Goal: Complete application form

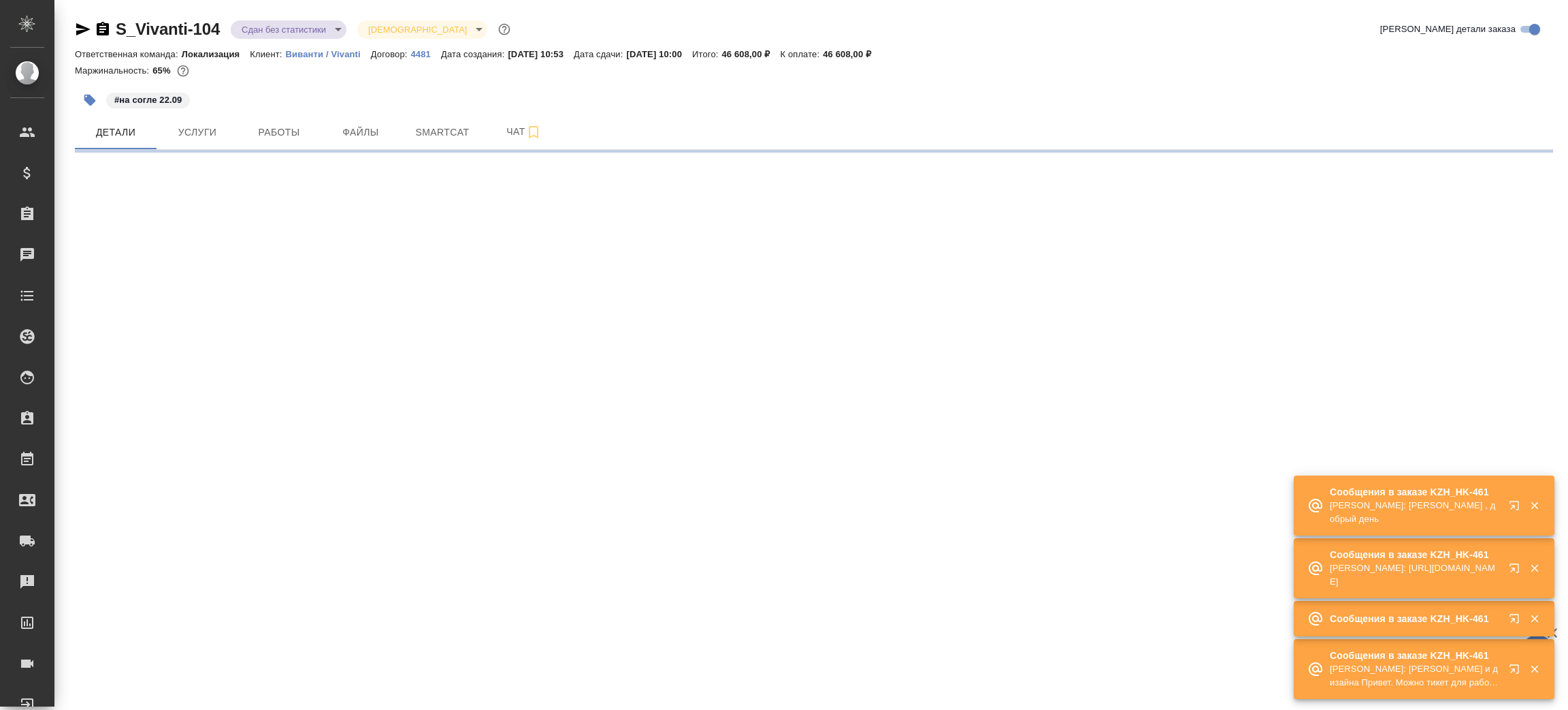
select select "RU"
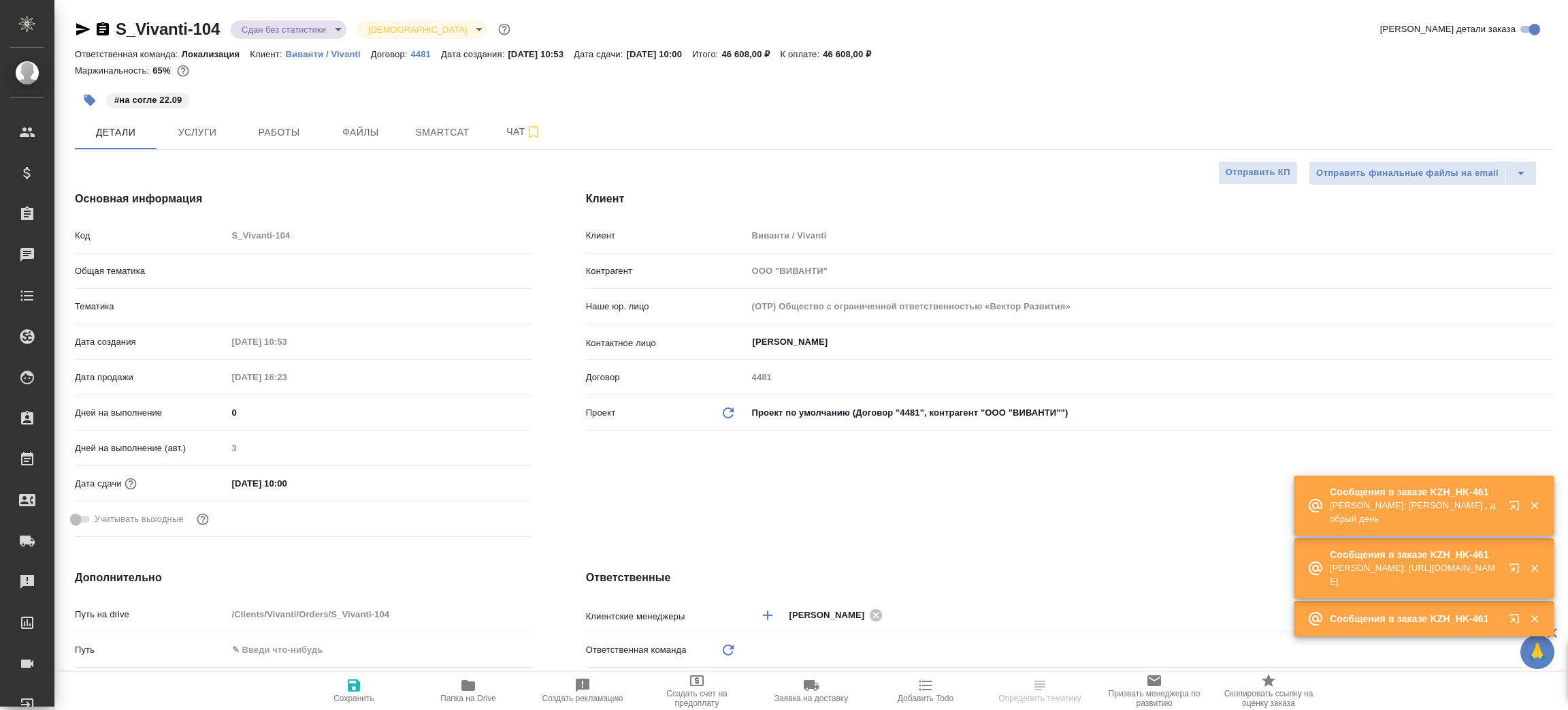
type textarea "x"
type input "Локализация"
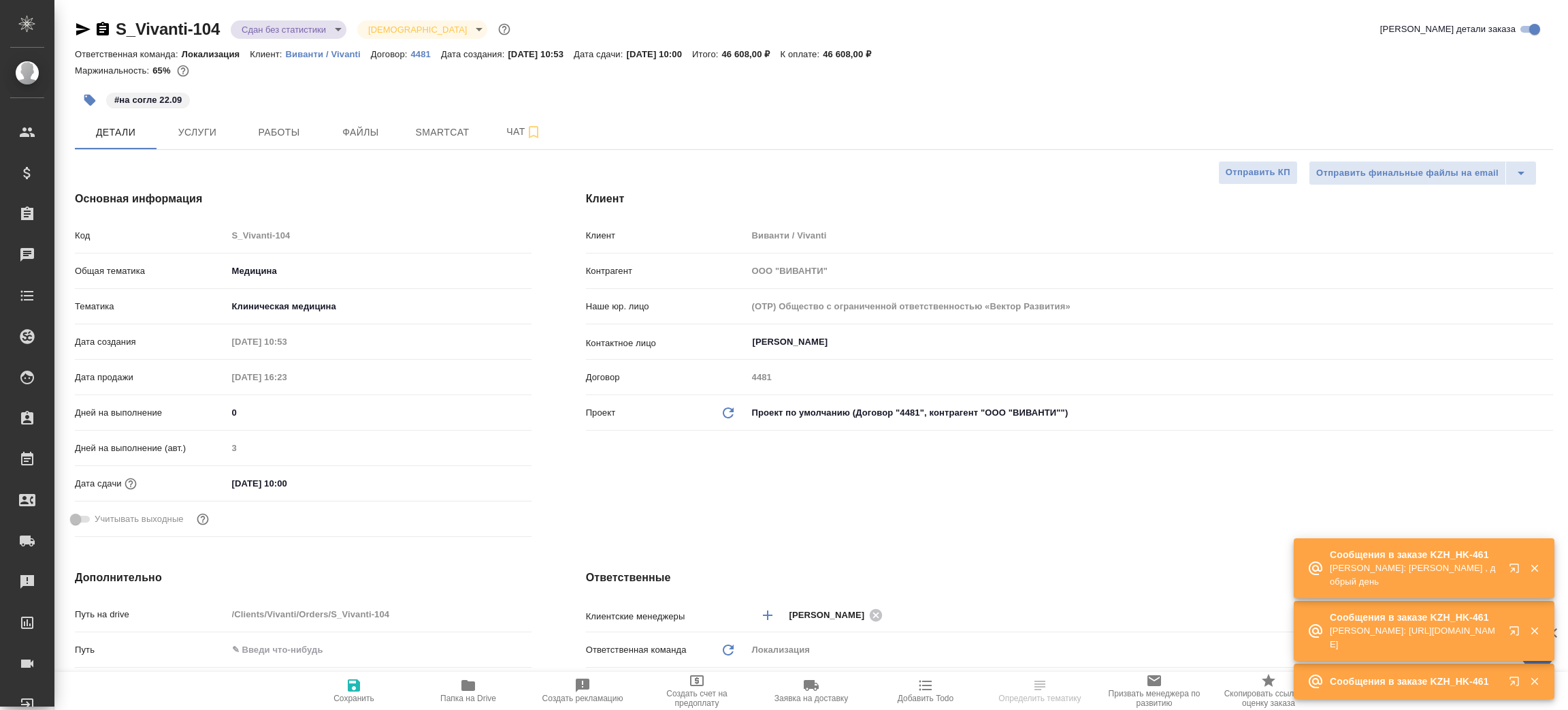
type textarea "x"
type input "[PERSON_NAME]"
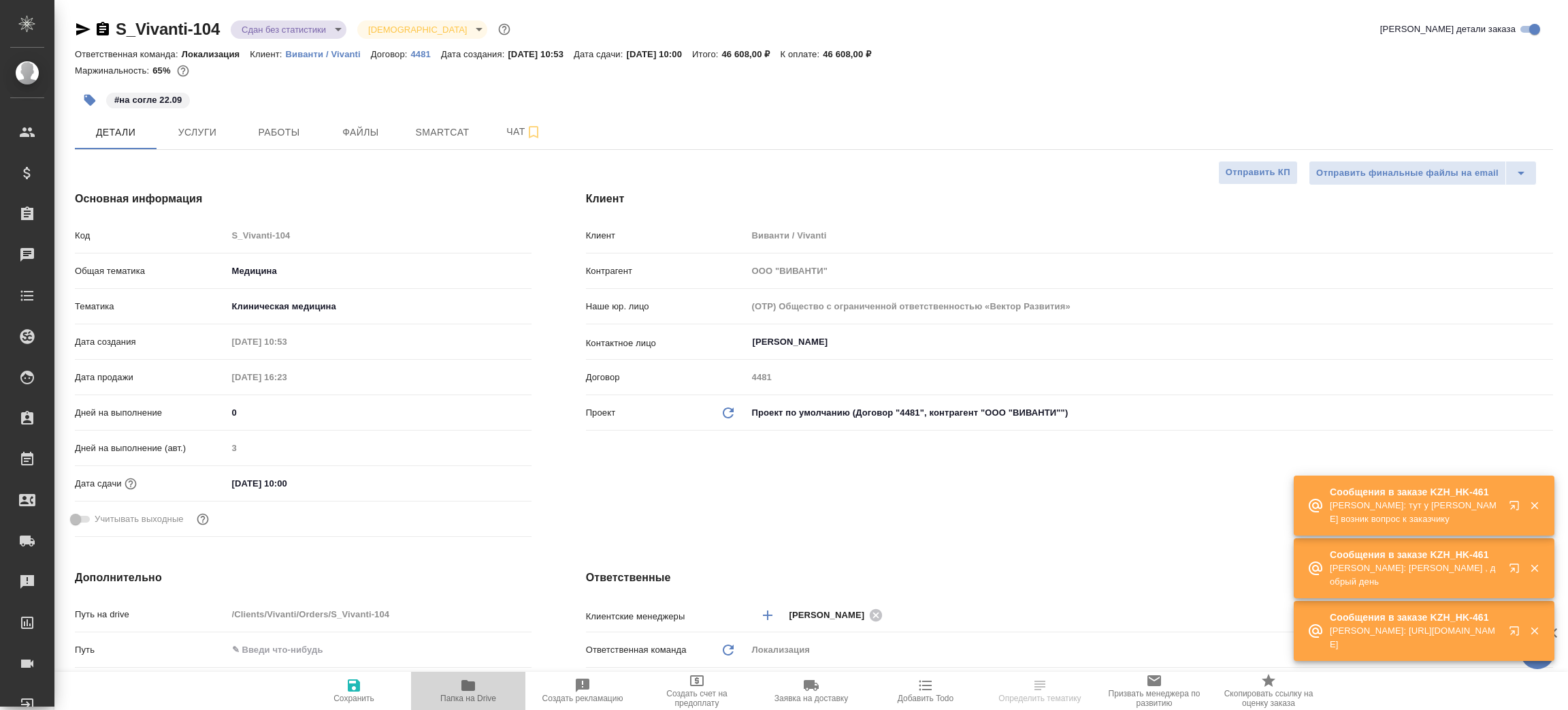
click at [480, 691] on span "Папка на Drive" at bounding box center [468, 690] width 98 height 26
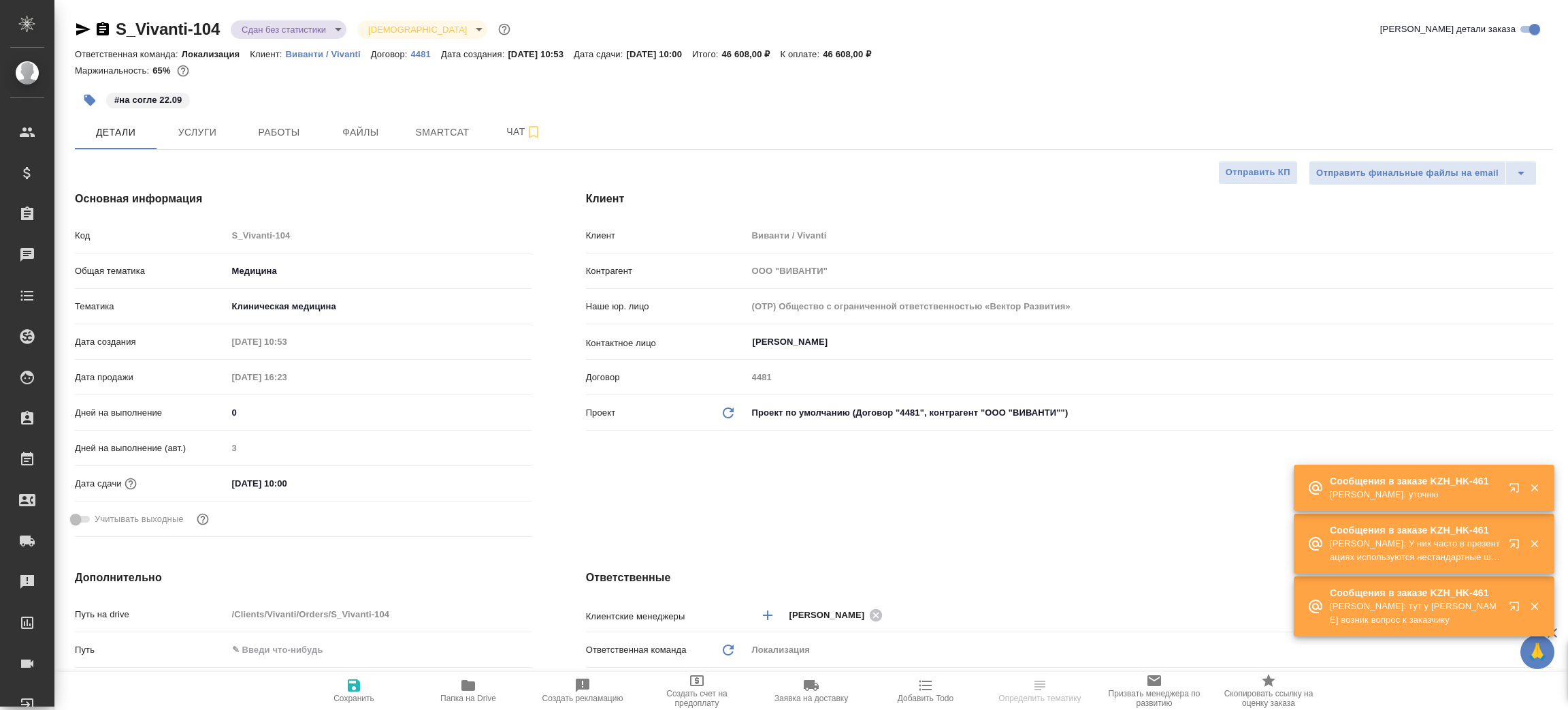
type textarea "x"
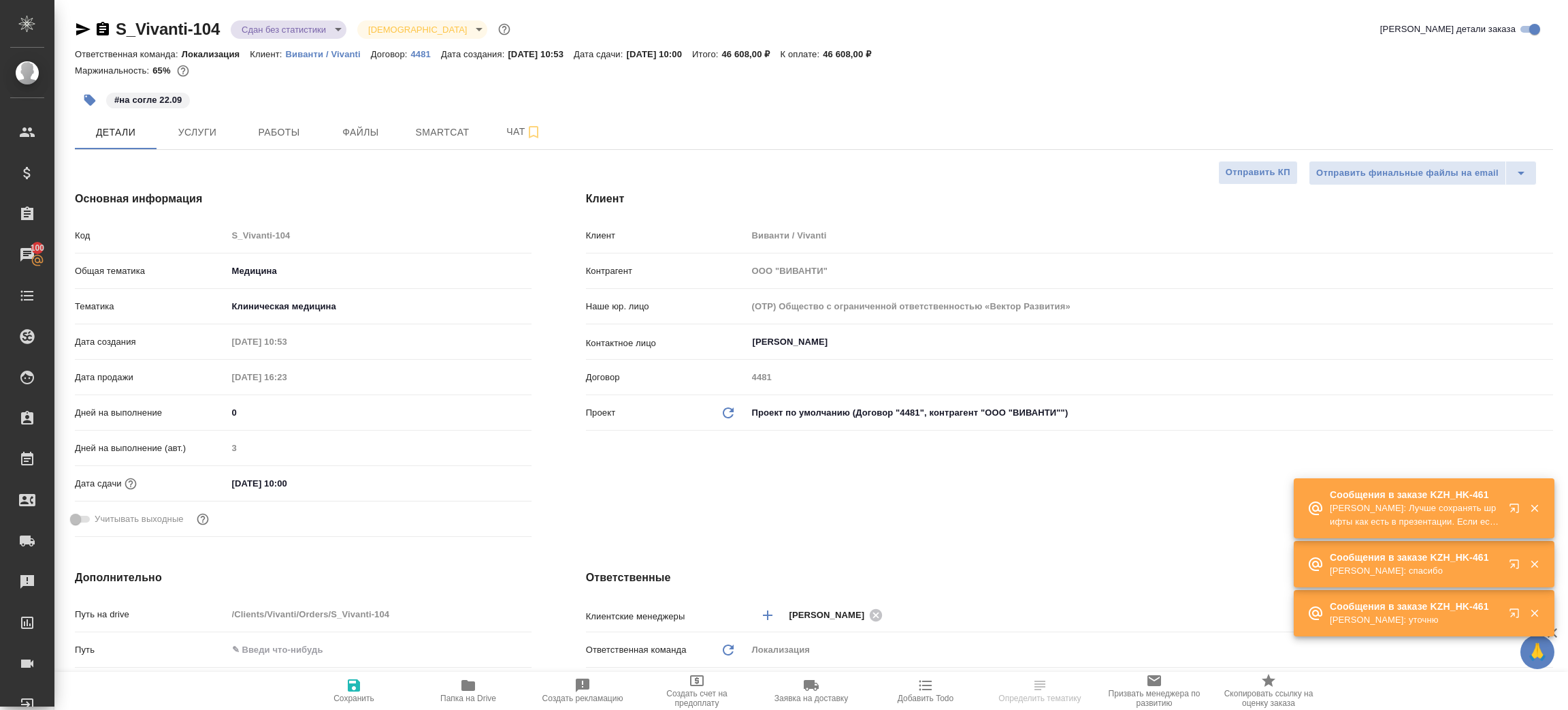
select select "RU"
